Goal: Communication & Community: Answer question/provide support

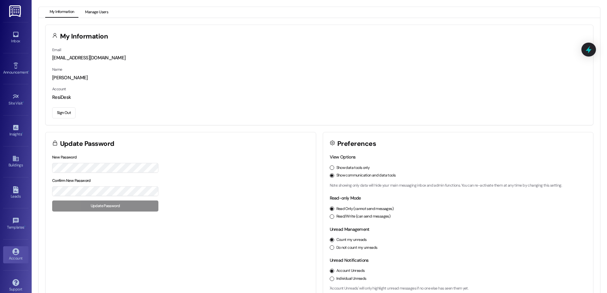
click at [98, 13] on button "Manage Users" at bounding box center [97, 12] width 32 height 11
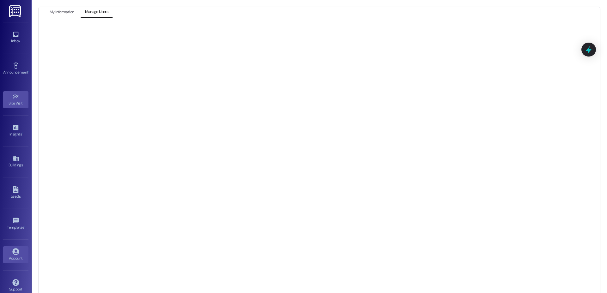
click at [14, 105] on div "Site Visit •" at bounding box center [16, 103] width 32 height 6
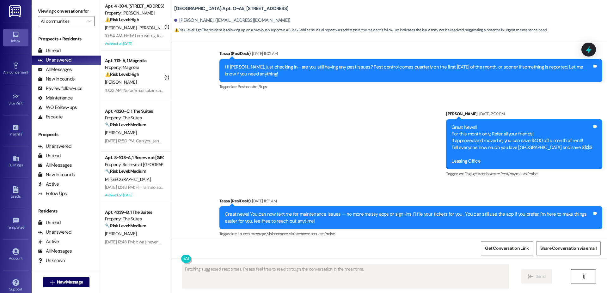
scroll to position [1655, 0]
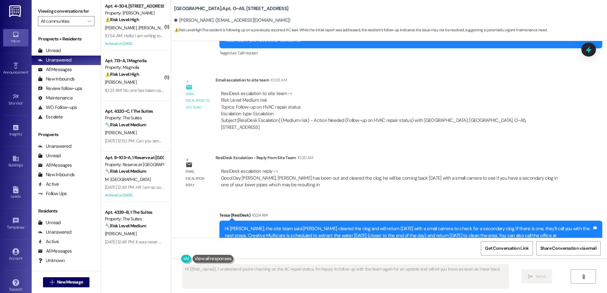
type textarea "Hi {{first_name}}, I understand you're checking on the AC repair status. I'm ha…"
click at [65, 282] on span "New Message" at bounding box center [70, 282] width 26 height 7
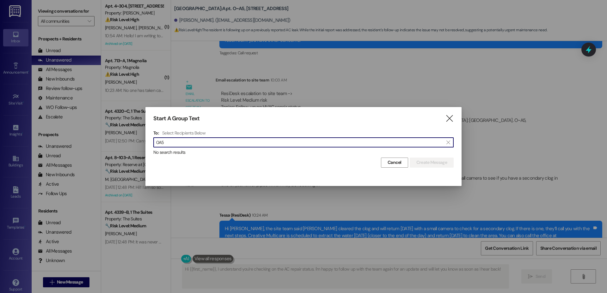
drag, startPoint x: 175, startPoint y: 142, endPoint x: 155, endPoint y: 143, distance: 19.9
click at [155, 143] on div " 0A5 " at bounding box center [303, 143] width 300 height 10
paste input "O-"
type input "O-A5"
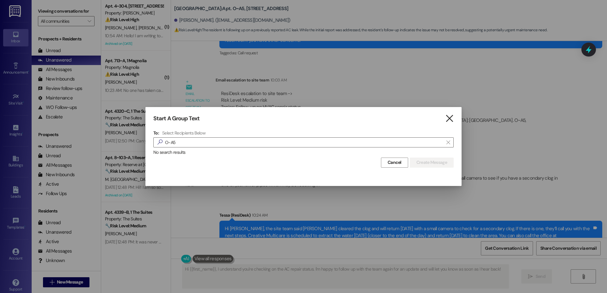
click at [449, 116] on icon "" at bounding box center [449, 118] width 9 height 7
